Goal: Information Seeking & Learning: Learn about a topic

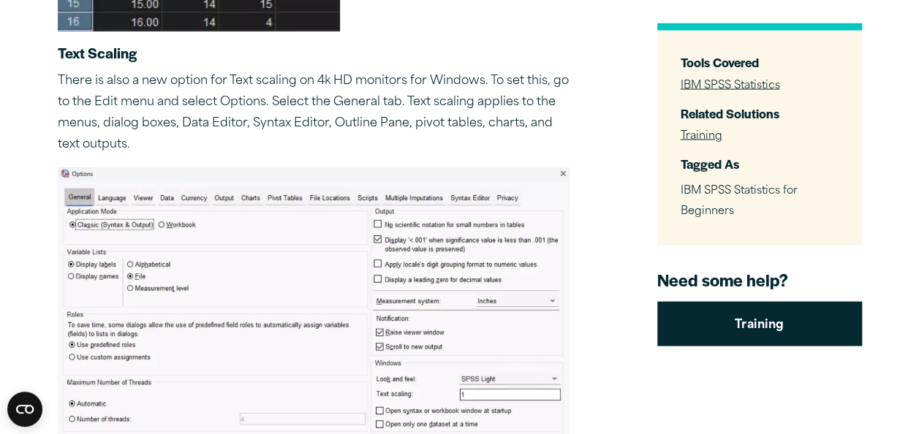
scroll to position [1413, 0]
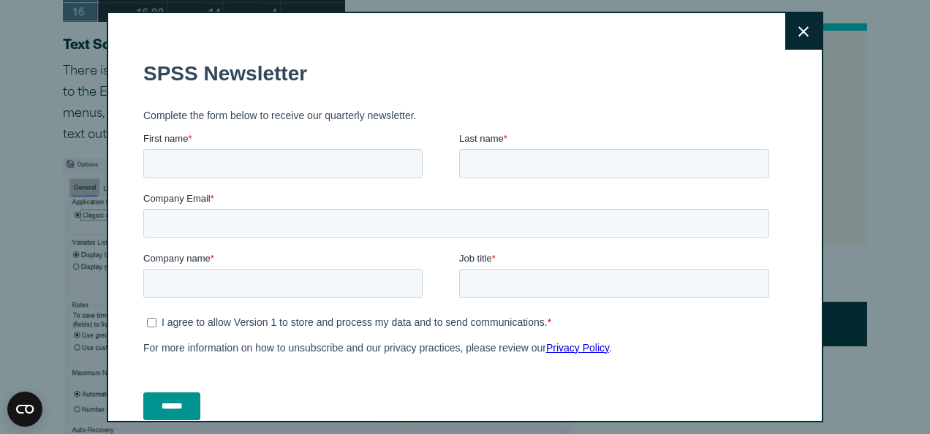
click at [795, 33] on button "Close" at bounding box center [803, 31] width 37 height 37
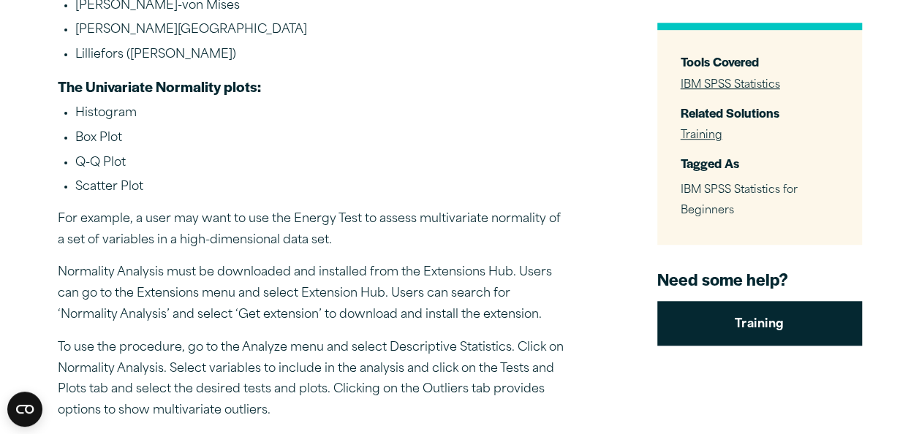
scroll to position [3246, 0]
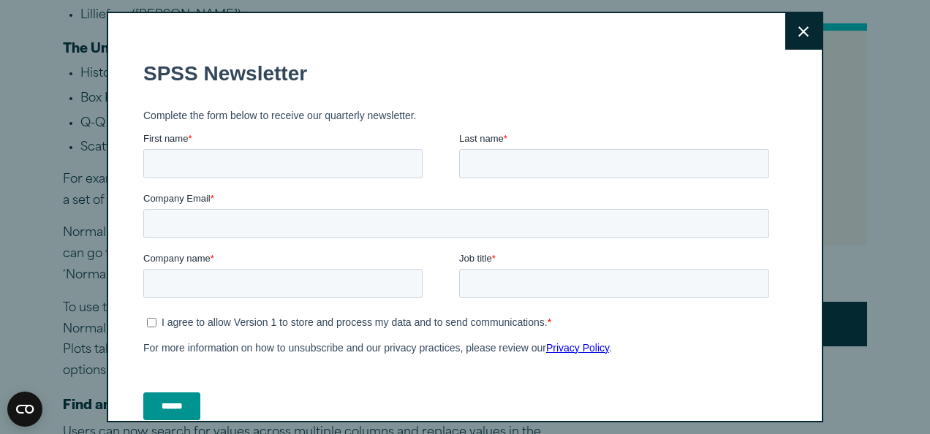
click at [798, 32] on icon at bounding box center [803, 31] width 10 height 10
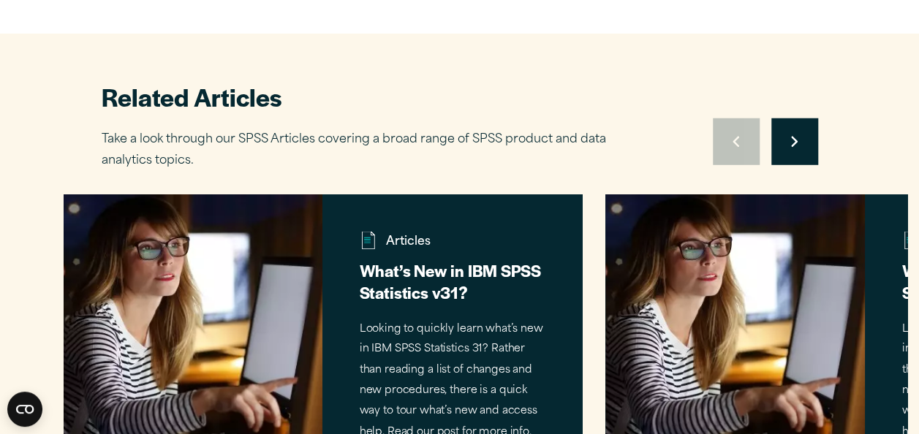
scroll to position [4796, 0]
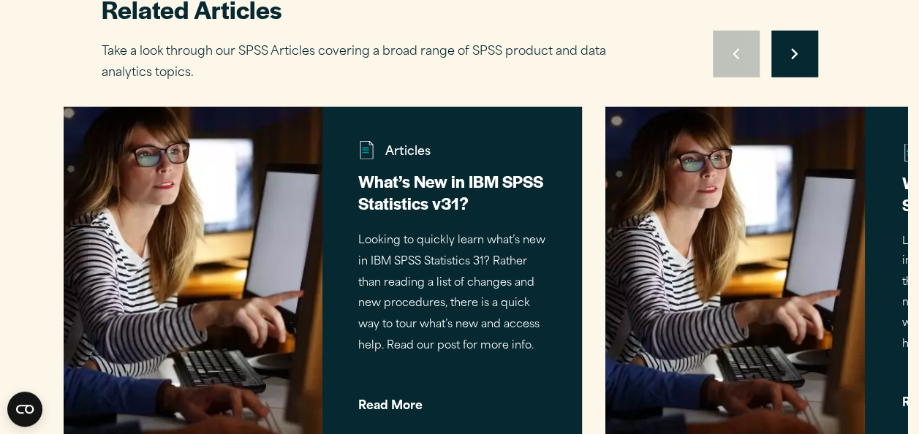
click at [397, 402] on span "Read More" at bounding box center [452, 400] width 189 height 23
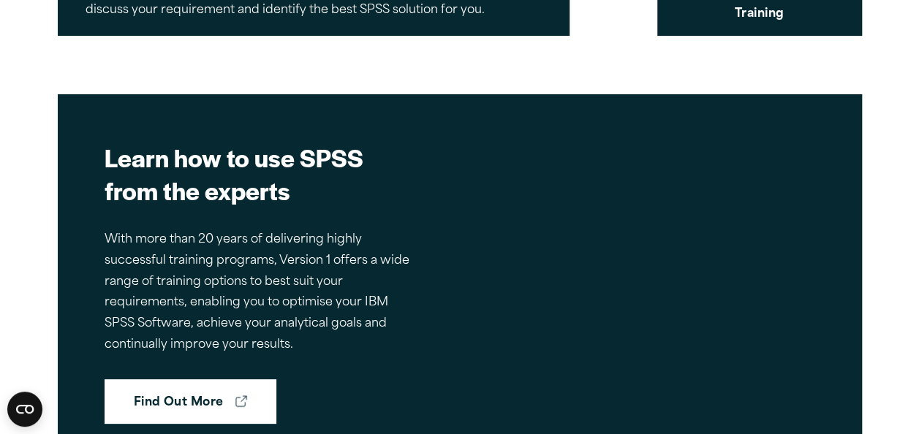
scroll to position [11298, 0]
